Goal: Complete application form

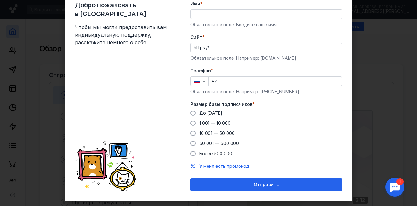
scroll to position [36, 0]
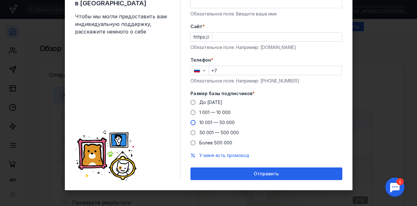
click at [191, 123] on span at bounding box center [193, 122] width 5 height 5
click at [0, 0] on input "10 001 — 50 000" at bounding box center [0, 0] width 0 height 0
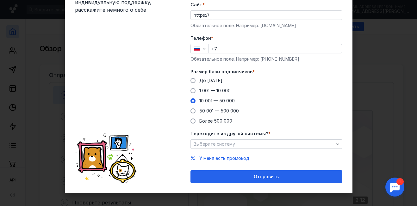
scroll to position [61, 0]
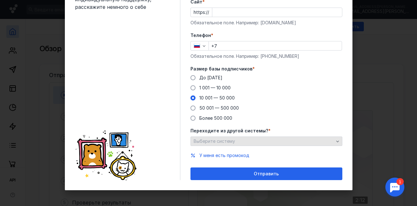
click at [335, 143] on icon "button" at bounding box center [337, 141] width 5 height 5
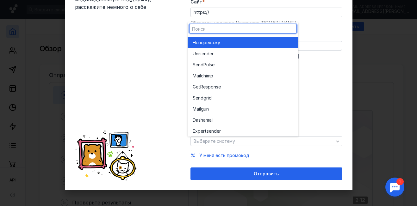
click at [219, 44] on span "перехожу" at bounding box center [210, 43] width 22 height 6
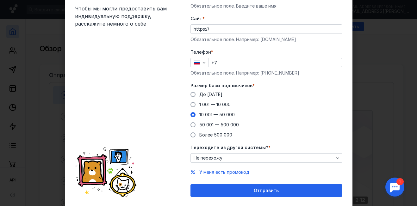
scroll to position [0, 0]
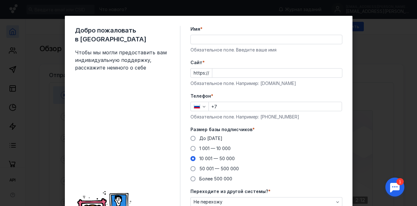
click at [240, 108] on input "+7" at bounding box center [275, 106] width 133 height 9
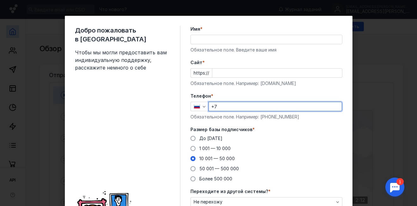
type input "[PHONE_NUMBER]"
type input "[PERSON_NAME]"
click at [220, 73] on input "Cайт *" at bounding box center [277, 73] width 130 height 9
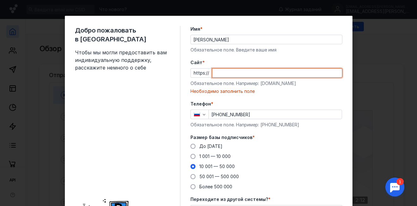
paste input "[DOMAIN_NAME]"
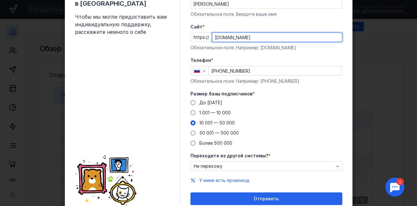
scroll to position [61, 0]
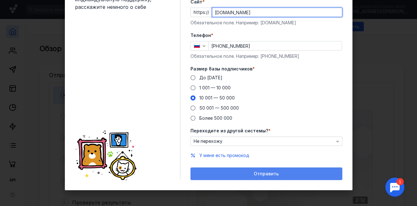
type input "[DOMAIN_NAME]"
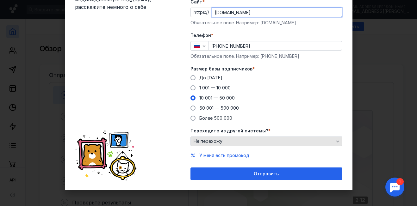
drag, startPoint x: 265, startPoint y: 174, endPoint x: 197, endPoint y: 144, distance: 74.4
click at [265, 174] on span "Отправить" at bounding box center [266, 174] width 25 height 5
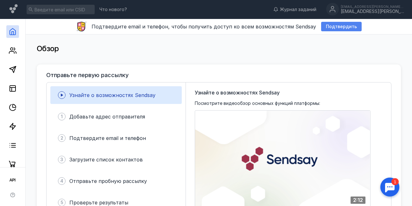
click at [333, 27] on span "Подтвердить" at bounding box center [341, 26] width 31 height 5
